Goal: Task Accomplishment & Management: Manage account settings

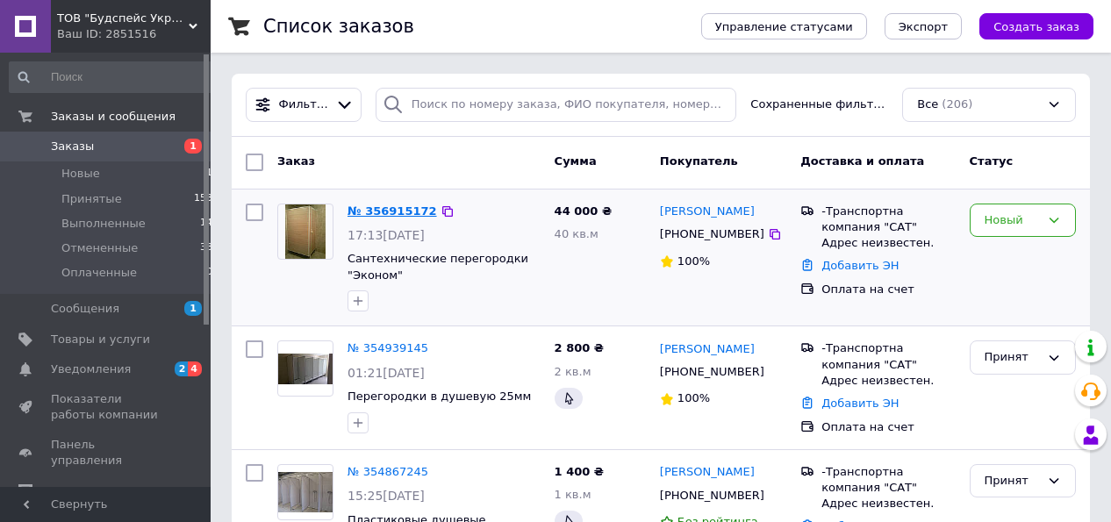
click at [372, 209] on link "№ 356915172" at bounding box center [393, 211] width 90 height 13
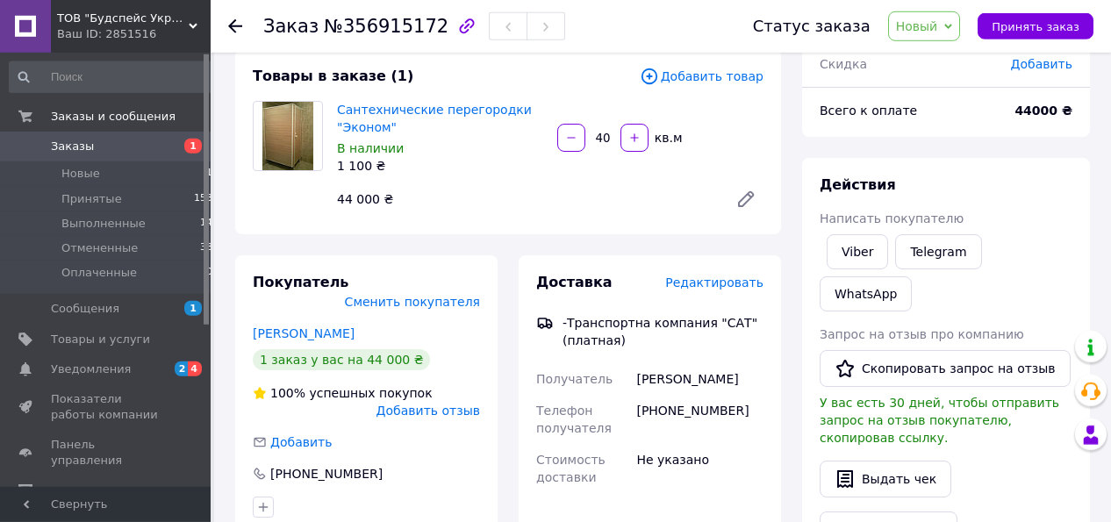
scroll to position [142, 0]
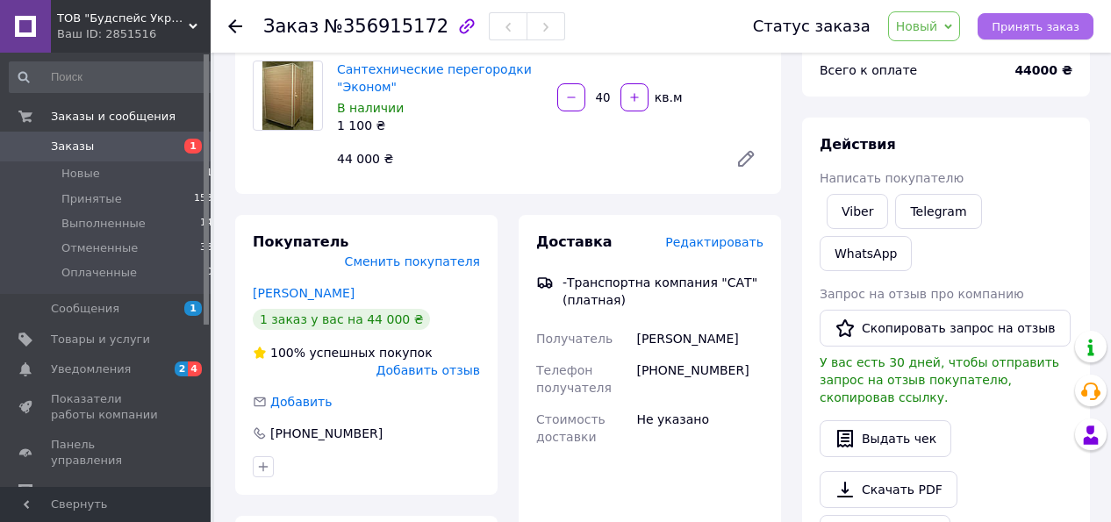
click at [1066, 25] on span "Принять заказ" at bounding box center [1036, 26] width 88 height 13
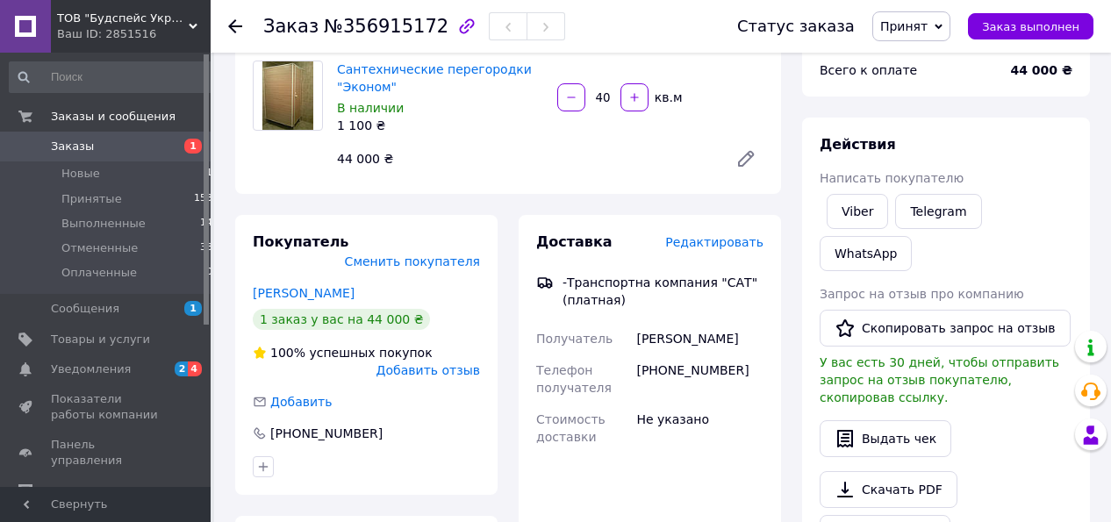
click at [192, 24] on icon at bounding box center [193, 26] width 9 height 9
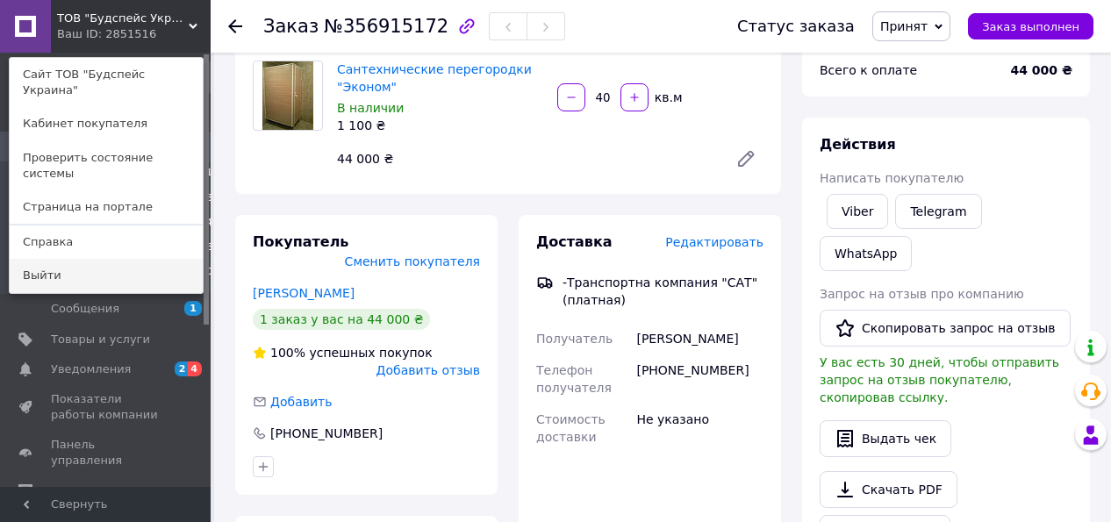
click at [38, 259] on link "Выйти" at bounding box center [106, 275] width 193 height 33
